Goal: Information Seeking & Learning: Find contact information

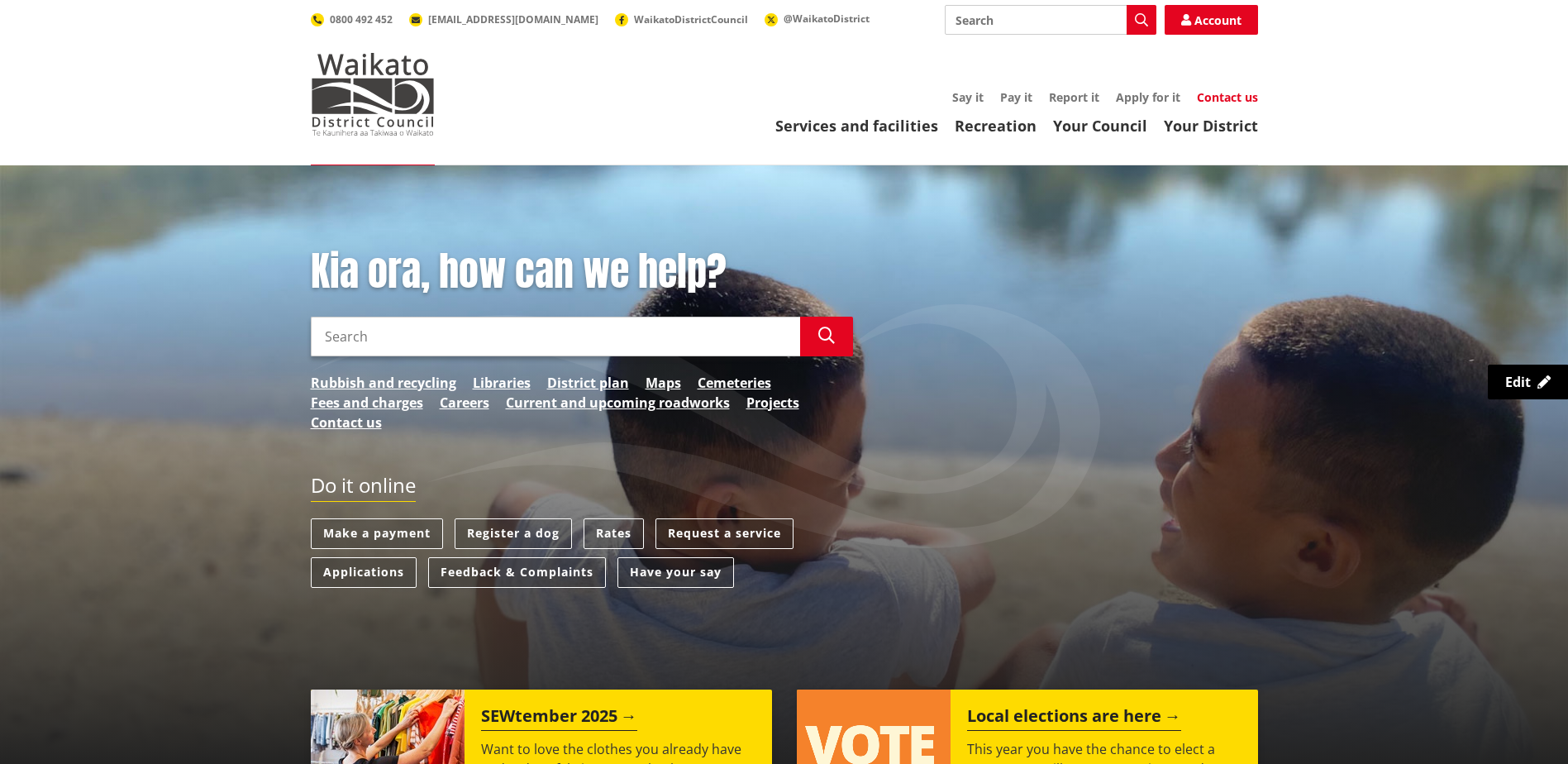
click at [1210, 101] on link "Contact us" at bounding box center [1227, 97] width 61 height 16
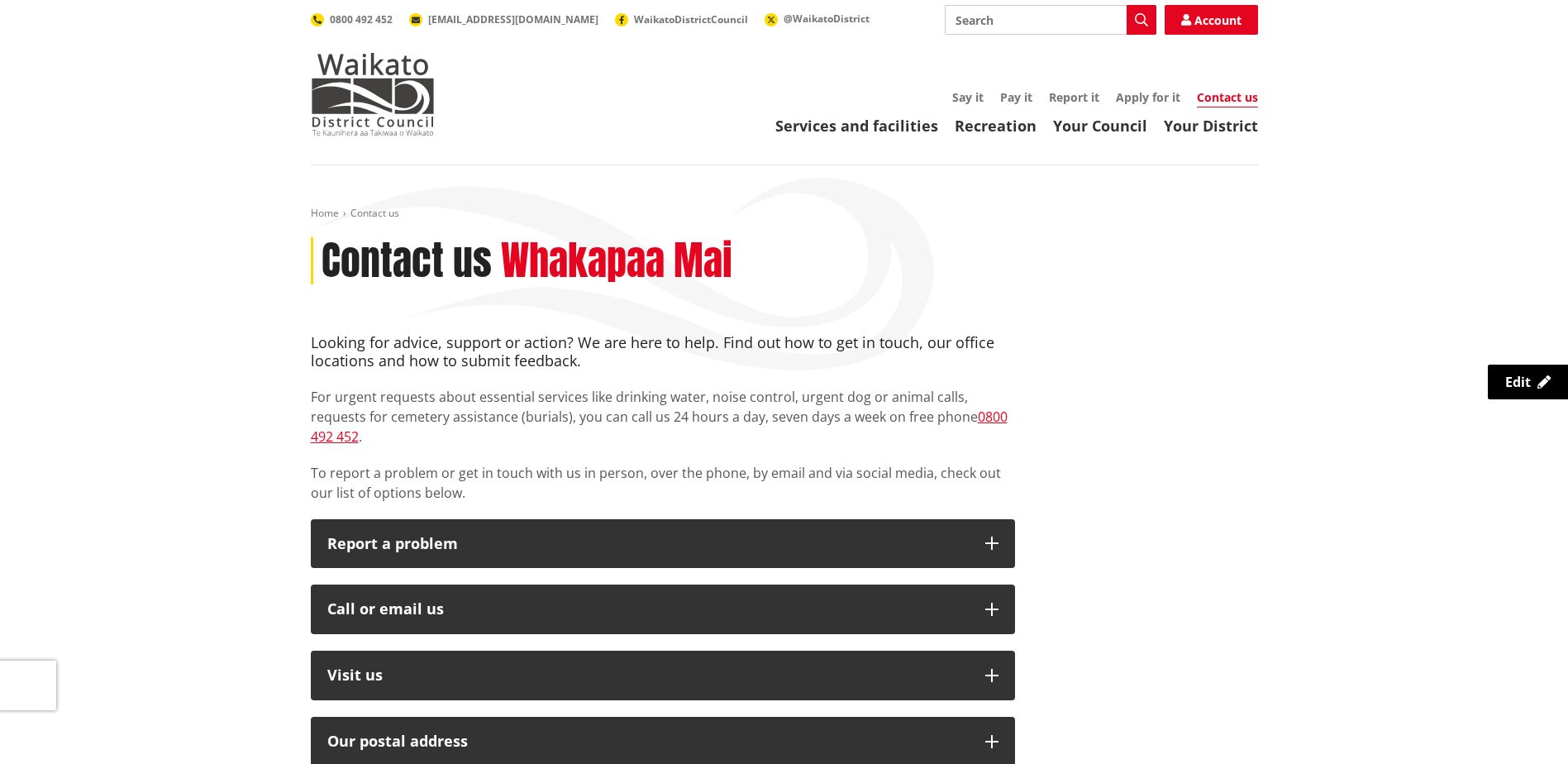
scroll to position [248, 0]
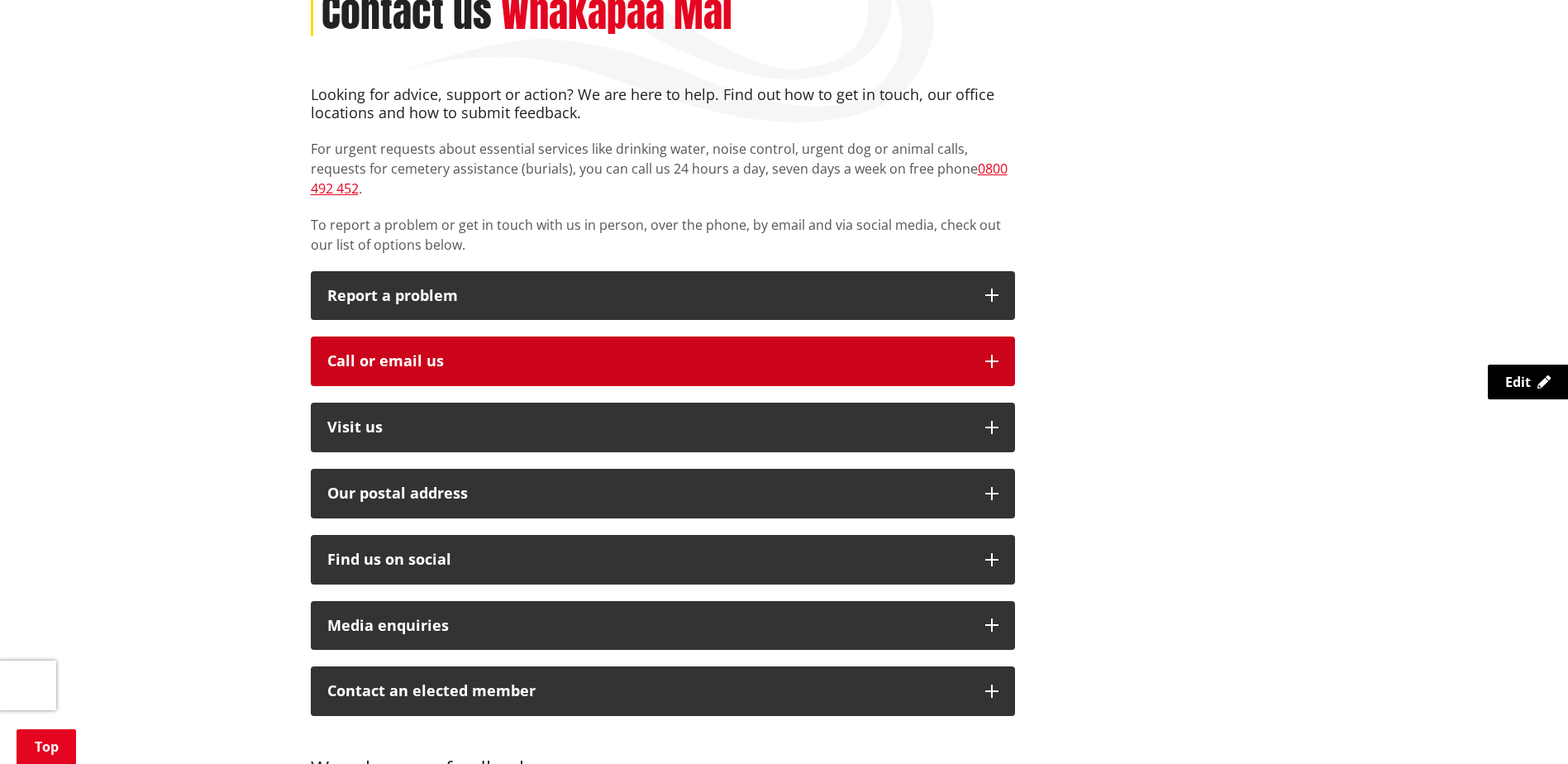
click at [534, 353] on div "Call or email us" at bounding box center [647, 360] width 641 height 17
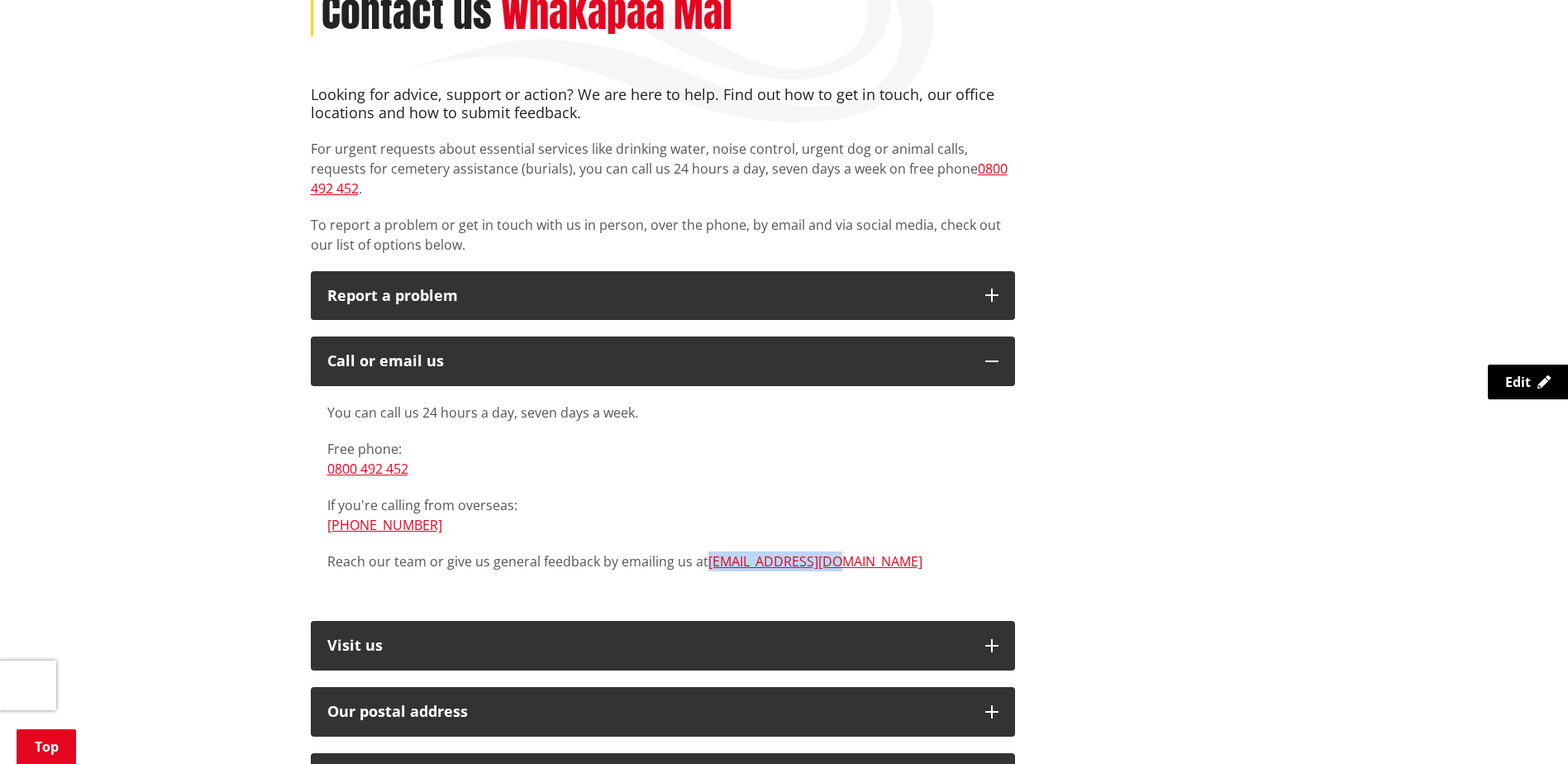
drag, startPoint x: 850, startPoint y: 545, endPoint x: 708, endPoint y: 553, distance: 142.2
click at [708, 553] on div "You can call us 24 hours a day, seven days a week. Free phone: 0800 492 452 If …" at bounding box center [663, 495] width 704 height 218
copy link "[EMAIL_ADDRESS][DOMAIN_NAME]"
